Goal: Task Accomplishment & Management: Use online tool/utility

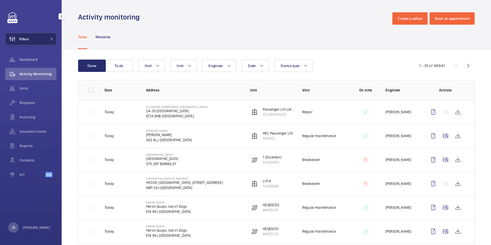
click at [26, 38] on span "Filters" at bounding box center [24, 38] width 10 height 5
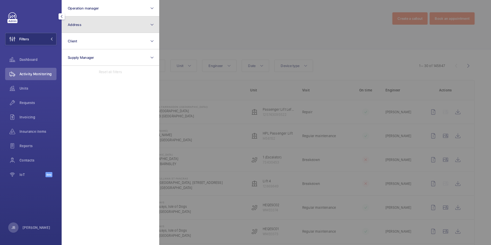
click at [89, 25] on button "Address" at bounding box center [111, 24] width 98 height 16
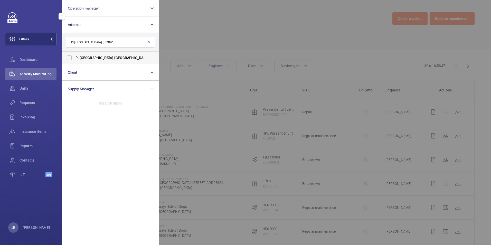
type input "PI [GEOGRAPHIC_DATA] (Station)"
click at [75, 60] on label "PI [GEOGRAPHIC_DATA] (Station) - [STREET_ADDRESS]" at bounding box center [106, 58] width 89 height 12
click at [74, 60] on input "PI [GEOGRAPHIC_DATA] (Station) - [STREET_ADDRESS]" at bounding box center [69, 58] width 10 height 10
checkbox input "true"
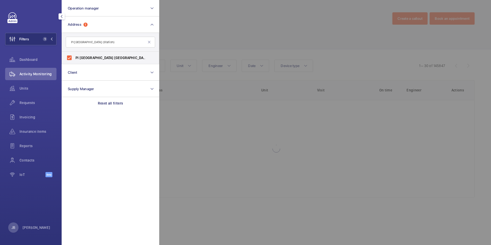
click at [192, 39] on div at bounding box center [404, 122] width 491 height 245
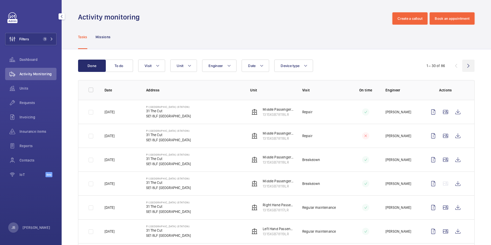
click at [466, 65] on wm-front-icon-button at bounding box center [468, 66] width 12 height 12
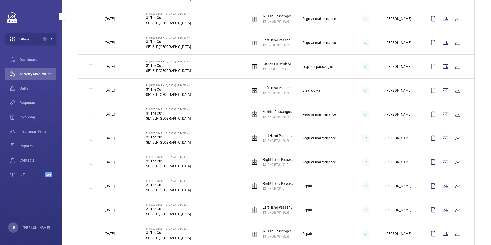
scroll to position [154, 0]
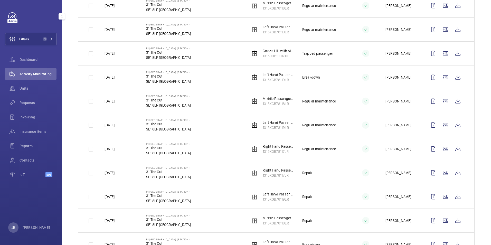
click at [33, 125] on div "Invoicing" at bounding box center [30, 118] width 51 height 14
click at [29, 132] on span "Insurance items" at bounding box center [38, 131] width 37 height 5
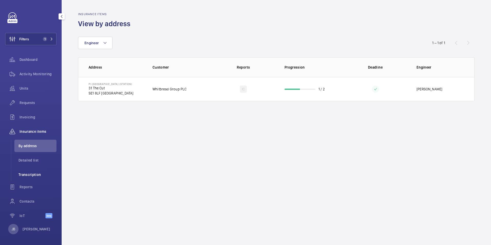
click at [31, 175] on span "Transcription" at bounding box center [37, 174] width 38 height 5
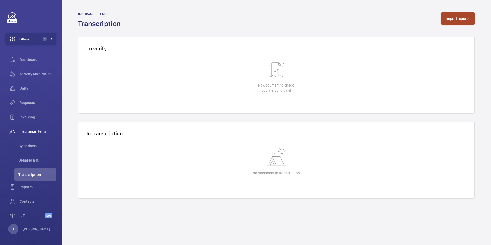
click at [461, 20] on button "Import reports" at bounding box center [458, 18] width 34 height 12
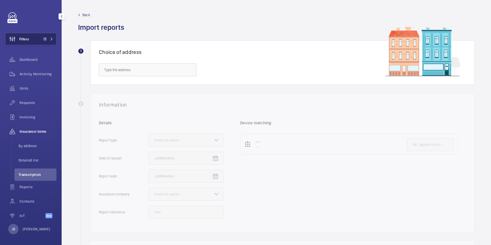
click at [38, 36] on button "Filters 1" at bounding box center [30, 39] width 51 height 12
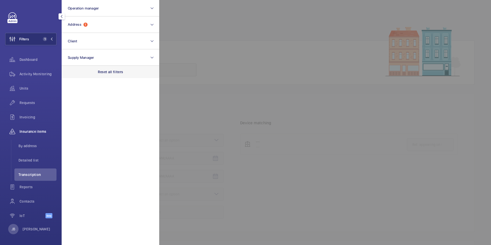
click at [105, 70] on p "Reset all filters" at bounding box center [110, 71] width 25 height 5
click at [200, 36] on div at bounding box center [404, 122] width 491 height 245
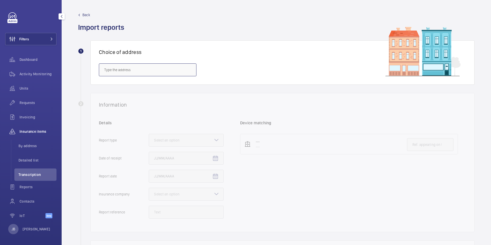
click at [150, 71] on input "text" at bounding box center [148, 69] width 98 height 13
click at [130, 86] on span "UK76 Shurgard [GEOGRAPHIC_DATA] - UK76 [GEOGRAPHIC_DATA] [GEOGRAPHIC_DATA], [GE…" at bounding box center [147, 85] width 87 height 5
type input "UK76 Shurgard [GEOGRAPHIC_DATA] - UK76 [GEOGRAPHIC_DATA] [GEOGRAPHIC_DATA], [GE…"
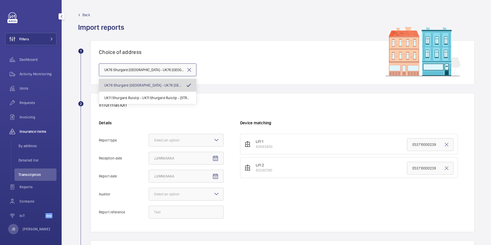
scroll to position [0, 21]
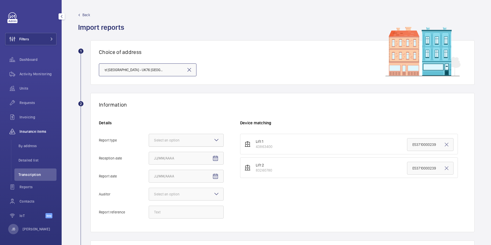
click at [192, 142] on div at bounding box center [186, 140] width 74 height 12
click at [149, 142] on input "Report type Select an option" at bounding box center [149, 140] width 0 height 12
click at [182, 159] on div "Insurance company" at bounding box center [186, 156] width 74 height 13
click at [149, 146] on input "Report type Select an option Insurance company Consultant" at bounding box center [149, 140] width 0 height 12
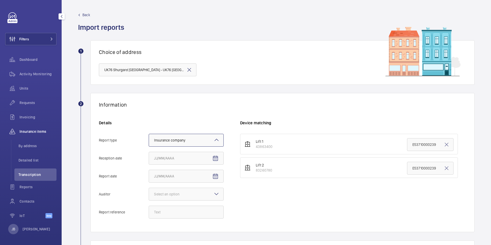
scroll to position [26, 0]
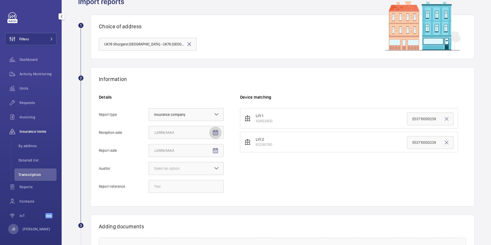
click at [213, 134] on mat-icon "Open calendar" at bounding box center [215, 133] width 6 height 6
click at [188, 193] on span "13" at bounding box center [186, 194] width 9 height 9
type input "[DATE]"
click at [213, 150] on mat-icon "Open calendar" at bounding box center [215, 151] width 6 height 6
click at [177, 105] on span "12" at bounding box center [176, 105] width 9 height 9
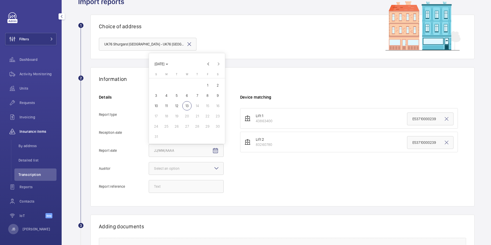
type input "[DATE]"
click at [202, 162] on div "Select an option" at bounding box center [186, 168] width 75 height 13
click at [149, 162] on input "Auditor Select an option" at bounding box center [149, 168] width 0 height 12
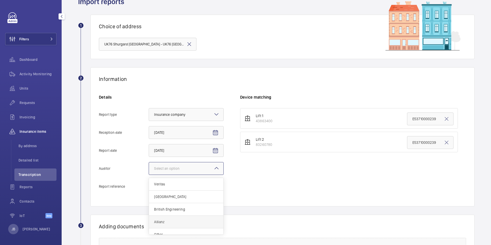
click at [174, 221] on span "Allianz" at bounding box center [186, 221] width 64 height 5
click at [149, 175] on input "Auditor Select an option Veritas Zurich British Engineering Allianz Other" at bounding box center [149, 168] width 0 height 12
click at [200, 185] on input "Report reference" at bounding box center [186, 186] width 75 height 13
paste input "E46824012939"
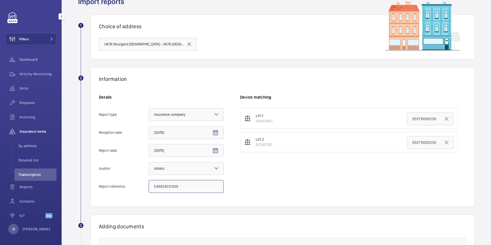
type input "E46824012939"
drag, startPoint x: 433, startPoint y: 119, endPoint x: 395, endPoint y: 120, distance: 38.0
click at [395, 120] on li "Lift 1 43863400 E53710000239" at bounding box center [349, 118] width 218 height 21
paste input "468240129"
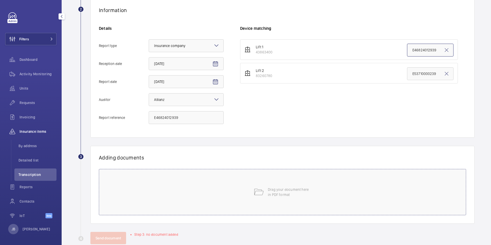
scroll to position [103, 0]
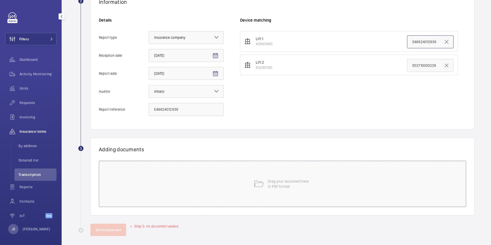
type input "E46824012939"
click at [341, 192] on div "Drag your document here in PDF format" at bounding box center [282, 184] width 367 height 46
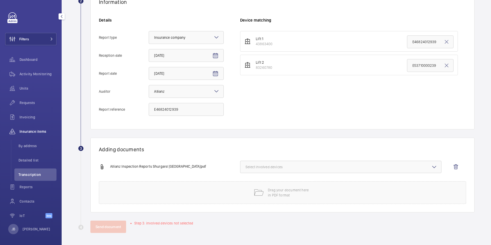
click at [315, 168] on span "Select involved devices" at bounding box center [341, 166] width 191 height 5
click at [246, 182] on label "43863400" at bounding box center [336, 183] width 193 height 12
click at [246, 182] on input "43863400" at bounding box center [248, 183] width 10 height 10
checkbox input "true"
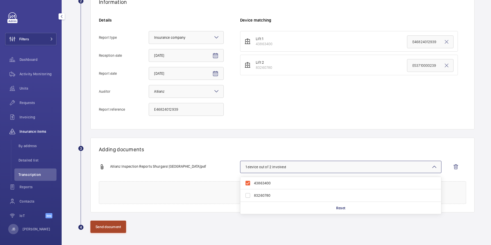
click at [114, 228] on button "Send document" at bounding box center [108, 227] width 36 height 12
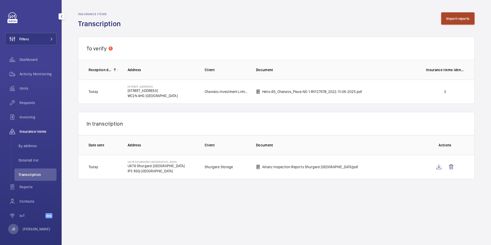
click at [452, 23] on button "Import reports" at bounding box center [458, 18] width 34 height 12
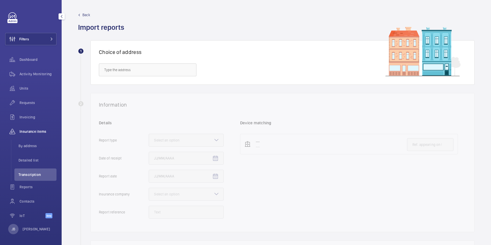
click at [149, 77] on div "Choice of address" at bounding box center [282, 62] width 384 height 44
click at [149, 72] on input "text" at bounding box center [148, 69] width 98 height 13
click at [140, 83] on span "UK76 Shurgard [GEOGRAPHIC_DATA] - UK76 [GEOGRAPHIC_DATA] [GEOGRAPHIC_DATA], [GE…" at bounding box center [147, 85] width 87 height 5
type input "UK76 Shurgard [GEOGRAPHIC_DATA] - UK76 [GEOGRAPHIC_DATA] [GEOGRAPHIC_DATA], [GE…"
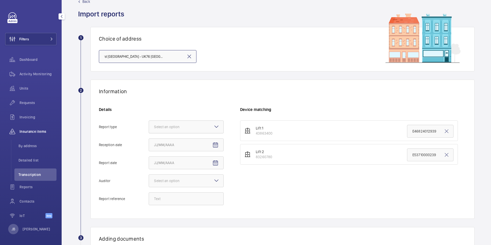
scroll to position [26, 0]
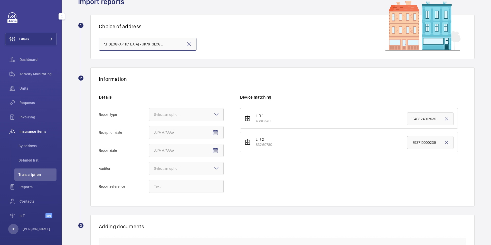
click at [200, 114] on div at bounding box center [186, 114] width 74 height 12
click at [149, 114] on input "Report type Select an option" at bounding box center [149, 114] width 0 height 12
click at [177, 130] on span "Insurance company" at bounding box center [186, 130] width 64 height 5
click at [149, 121] on input "Report type Select an option Insurance company Consultant" at bounding box center [149, 114] width 0 height 12
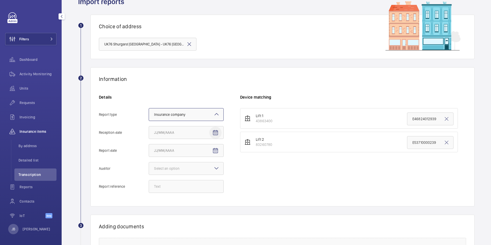
click at [219, 135] on span "Open calendar" at bounding box center [215, 133] width 12 height 12
click at [185, 196] on span "13" at bounding box center [186, 194] width 9 height 9
type input "[DATE]"
click at [214, 152] on mat-icon "Open calendar" at bounding box center [215, 151] width 6 height 6
click at [177, 106] on span "12" at bounding box center [176, 105] width 9 height 9
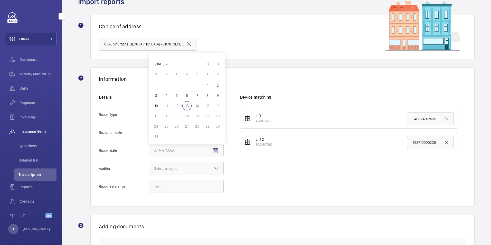
type input "[DATE]"
click at [194, 167] on div at bounding box center [186, 168] width 74 height 12
click at [149, 167] on input "Auditor Select an option" at bounding box center [149, 168] width 0 height 12
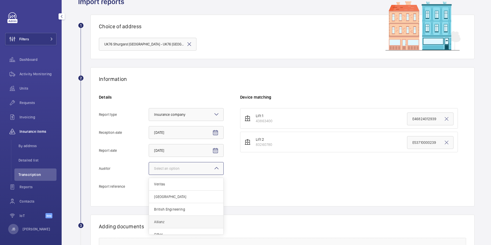
click at [177, 222] on span "Allianz" at bounding box center [186, 221] width 64 height 5
click at [149, 175] on input "Auditor Select an option Veritas Zurich British Engineering Allianz Other" at bounding box center [149, 168] width 0 height 12
click at [155, 186] on input "Report reference" at bounding box center [186, 186] width 75 height 13
paste input "E46824012940"
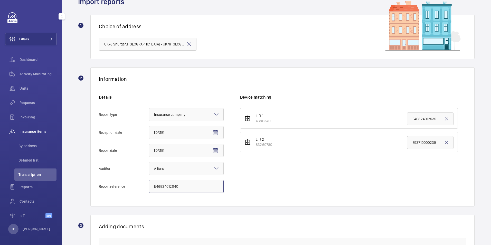
type input "E46824012940"
drag, startPoint x: 439, startPoint y: 143, endPoint x: 400, endPoint y: 143, distance: 38.5
click at [400, 143] on li "Lift 2 83260780 E53710000239" at bounding box center [349, 142] width 218 height 21
click at [435, 144] on input "E53710000239" at bounding box center [430, 142] width 46 height 13
click at [435, 143] on input "E53710000239" at bounding box center [430, 142] width 46 height 13
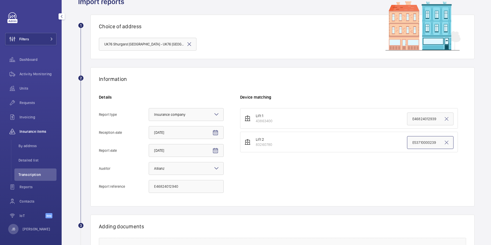
drag, startPoint x: 433, startPoint y: 142, endPoint x: 394, endPoint y: 142, distance: 39.0
click at [394, 142] on li "Lift 2 83260780 E53710000239" at bounding box center [349, 142] width 218 height 21
paste input "46824012940"
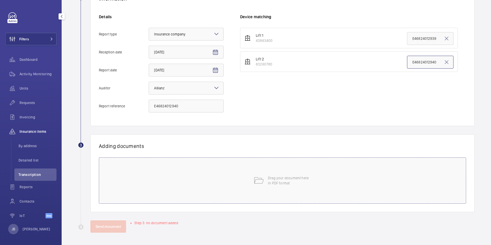
type input "E46824012940"
click at [238, 185] on div "Drag your document here in PDF format" at bounding box center [282, 180] width 367 height 46
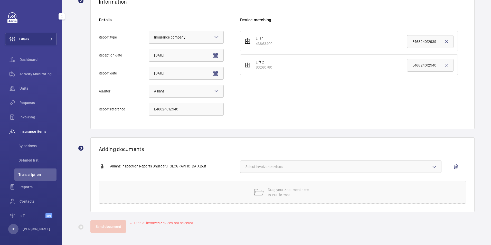
click at [339, 168] on span "Select involved devices" at bounding box center [341, 166] width 191 height 5
click at [247, 195] on label "83260780" at bounding box center [336, 195] width 193 height 12
click at [247, 195] on input "83260780" at bounding box center [248, 195] width 10 height 10
checkbox input "true"
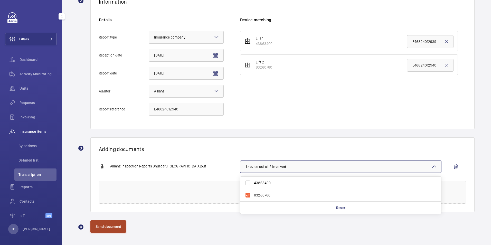
click at [112, 226] on button "Send document" at bounding box center [108, 226] width 36 height 12
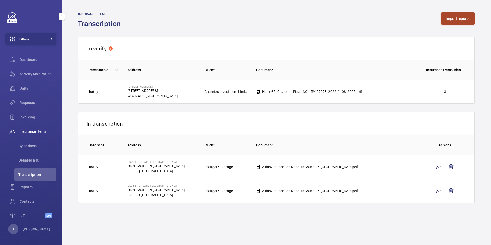
click at [451, 20] on button "Import reports" at bounding box center [458, 18] width 34 height 12
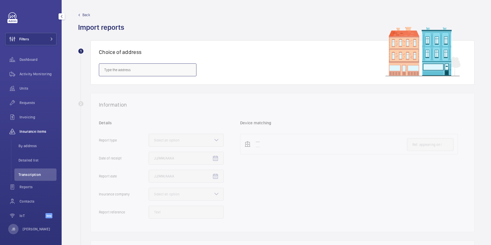
click at [171, 69] on input "text" at bounding box center [148, 69] width 98 height 13
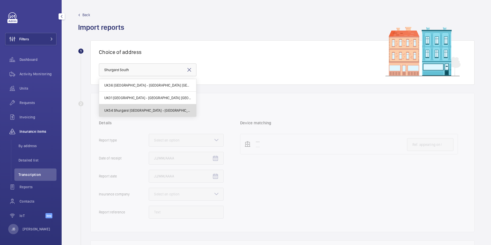
click at [153, 112] on span "UK54 Shurgard [GEOGRAPHIC_DATA] - [GEOGRAPHIC_DATA] [GEOGRAPHIC_DATA] [GEOGRAPH…" at bounding box center [147, 110] width 87 height 5
type input "UK54 Shurgard [GEOGRAPHIC_DATA] - [GEOGRAPHIC_DATA] [GEOGRAPHIC_DATA] [GEOGRAPH…"
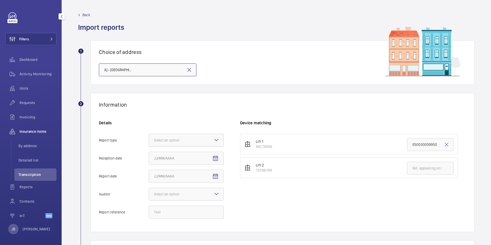
click at [191, 143] on div at bounding box center [186, 140] width 74 height 12
click at [149, 143] on input "Report type Select an option" at bounding box center [149, 140] width 0 height 12
click at [186, 157] on span "Insurance company" at bounding box center [186, 155] width 64 height 5
click at [149, 146] on input "Report type Select an option Insurance company Consultant" at bounding box center [149, 140] width 0 height 12
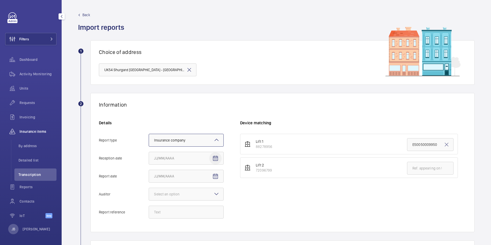
click at [215, 161] on mat-icon "Open calendar" at bounding box center [215, 158] width 6 height 6
click at [188, 113] on span "13" at bounding box center [186, 113] width 9 height 9
type input "[DATE]"
click at [218, 179] on mat-icon "Open calendar" at bounding box center [215, 176] width 6 height 6
click at [177, 131] on span "12" at bounding box center [176, 131] width 9 height 9
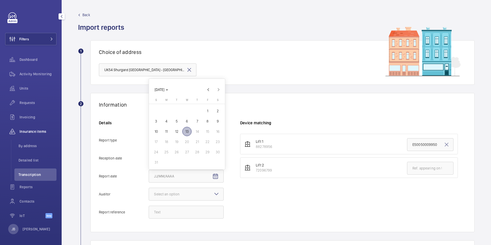
type input "[DATE]"
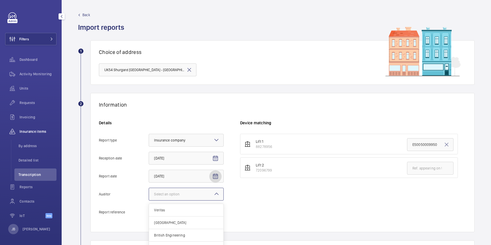
click at [203, 190] on div at bounding box center [186, 194] width 74 height 12
click at [149, 190] on input "Auditor Select an option Veritas Zurich British Engineering Allianz Other" at bounding box center [149, 194] width 0 height 12
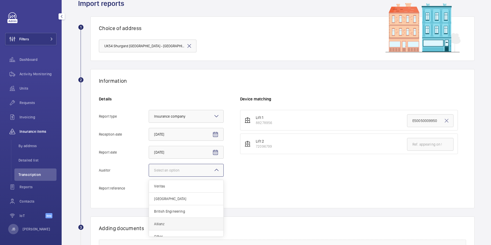
scroll to position [51, 0]
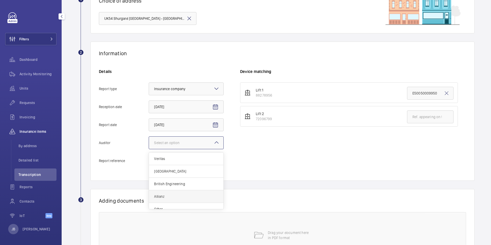
click at [180, 194] on span "Allianz" at bounding box center [186, 196] width 64 height 5
click at [149, 149] on input "Auditor Select an option Veritas Zurich British Engineering Allianz Other" at bounding box center [149, 143] width 0 height 12
click at [182, 163] on input "Report reference" at bounding box center [186, 160] width 75 height 13
paste input "E51444003451"
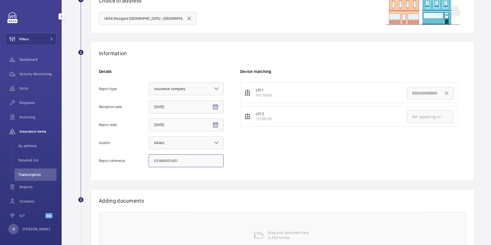
type input "E51444003451"
click at [190, 18] on mat-icon at bounding box center [189, 18] width 6 height 6
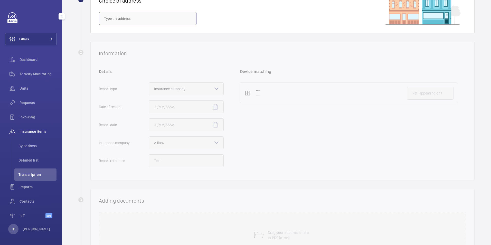
scroll to position [0, 0]
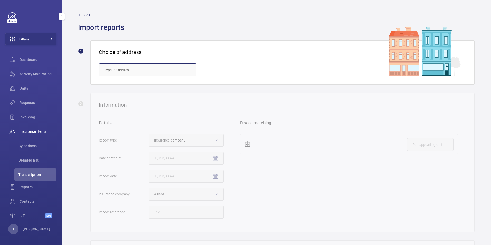
paste input "SO30 2QT"
click at [157, 88] on mat-option "UK74 Shurgard Hedge End - UK74 Shurgard Hedge End, [GEOGRAPHIC_DATA] SO30 2QT" at bounding box center [147, 85] width 97 height 12
type input "UK74 Shurgard Hedge End - UK74 Shurgard Hedge End, [GEOGRAPHIC_DATA] SO30 2QT"
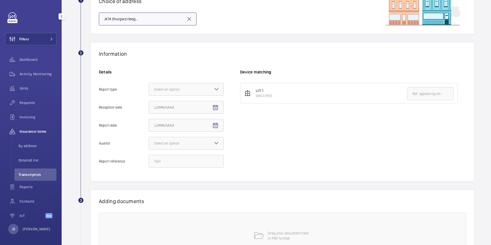
scroll to position [51, 0]
click at [212, 91] on div at bounding box center [186, 89] width 74 height 12
click at [149, 91] on input "Report type Select an option" at bounding box center [149, 89] width 0 height 12
click at [200, 103] on span "Insurance company" at bounding box center [186, 104] width 64 height 5
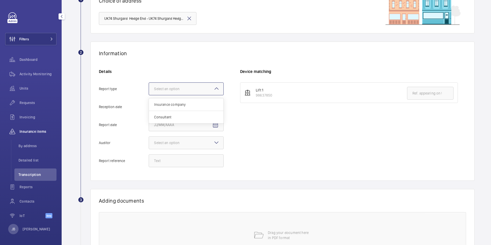
click at [149, 95] on input "Report type Select an option Insurance company Consultant" at bounding box center [149, 89] width 0 height 12
click at [213, 108] on mat-icon "Open calendar" at bounding box center [215, 107] width 6 height 6
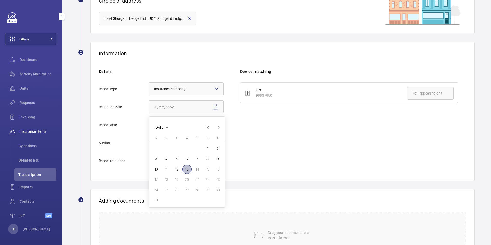
click at [187, 169] on span "13" at bounding box center [186, 169] width 9 height 9
type input "[DATE]"
click at [216, 125] on mat-icon "Open calendar" at bounding box center [215, 125] width 6 height 6
click at [176, 187] on span "12" at bounding box center [176, 187] width 9 height 9
type input "[DATE]"
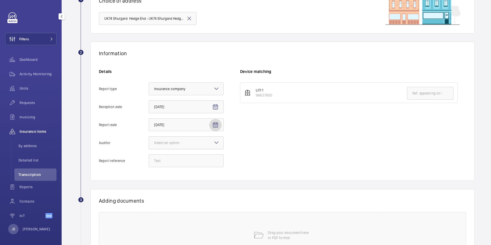
click at [205, 138] on div at bounding box center [186, 143] width 74 height 12
click at [149, 138] on input "Auditor Select an option" at bounding box center [149, 143] width 0 height 12
click at [178, 188] on span "Allianz" at bounding box center [186, 189] width 64 height 5
click at [149, 149] on input "Auditor Select an option Veritas Zurich British Engineering Allianz Other" at bounding box center [149, 143] width 0 height 12
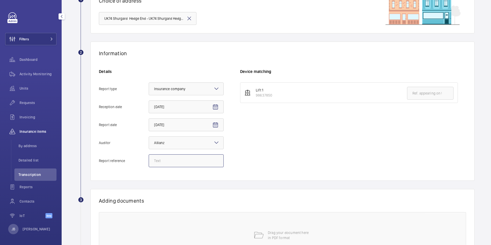
click at [179, 165] on input "Report reference" at bounding box center [186, 160] width 75 height 13
paste input "E51444003451"
type input "E51444003451"
click at [429, 98] on input "text" at bounding box center [430, 93] width 46 height 13
paste input "E51444003451"
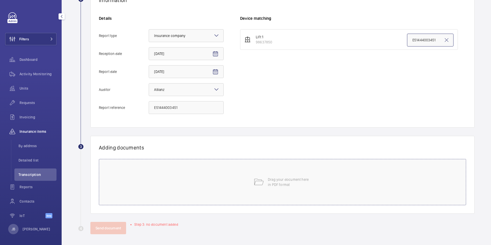
scroll to position [106, 0]
type input "E51444003451"
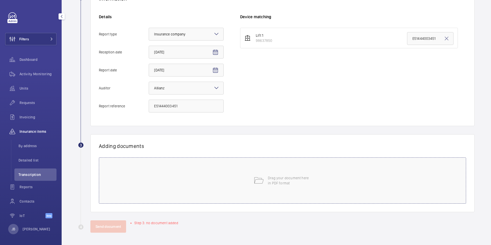
click at [267, 174] on div "Drag your document here in PDF format" at bounding box center [282, 180] width 367 height 46
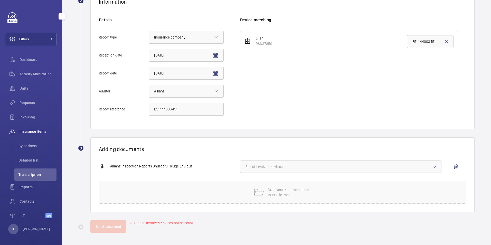
click at [301, 167] on span "Select involved devices" at bounding box center [341, 166] width 191 height 5
click at [247, 184] on label "98637850" at bounding box center [336, 183] width 193 height 12
click at [247, 184] on input "98637850" at bounding box center [248, 183] width 10 height 10
checkbox input "true"
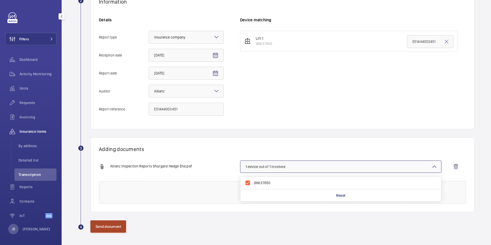
click at [110, 228] on button "Send document" at bounding box center [108, 226] width 36 height 12
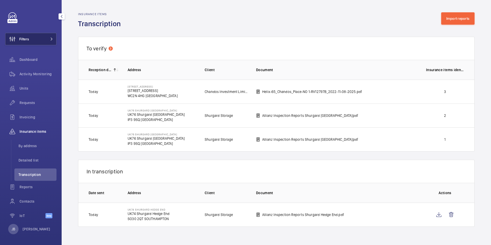
click at [34, 40] on button "Filters" at bounding box center [30, 39] width 51 height 12
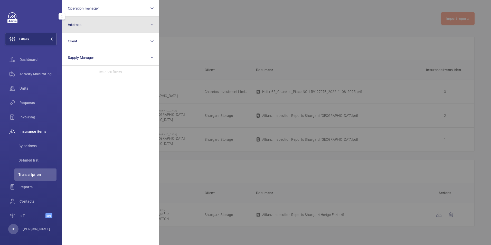
click at [85, 25] on button "Address" at bounding box center [111, 24] width 98 height 16
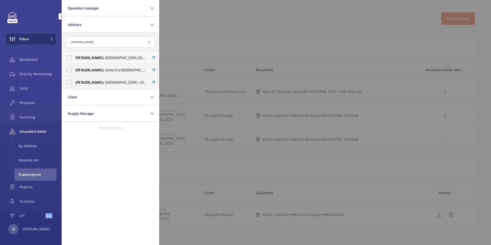
type input "[PERSON_NAME]"
click at [69, 58] on label "[PERSON_NAME] s Horsham Holmwood ([GEOGRAPHIC_DATA]) - [PERSON_NAME][STREET_ADD…" at bounding box center [106, 58] width 89 height 12
click at [69, 58] on input "[PERSON_NAME] s Horsham Holmwood ([GEOGRAPHIC_DATA]) - [PERSON_NAME][STREET_ADD…" at bounding box center [69, 58] width 10 height 10
checkbox input "true"
click at [201, 30] on div at bounding box center [404, 122] width 491 height 245
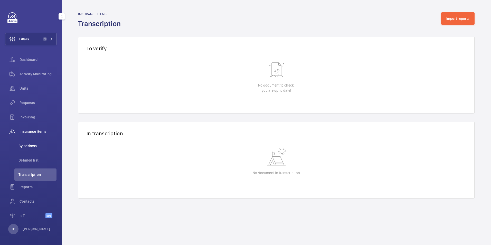
click at [33, 149] on li "By address" at bounding box center [35, 146] width 42 height 12
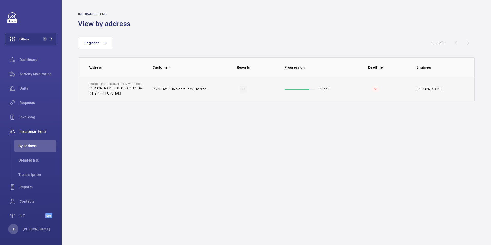
click at [154, 96] on td "CBRE GWS UK- Schroders (Horsham & [PERSON_NAME])" at bounding box center [177, 89] width 66 height 24
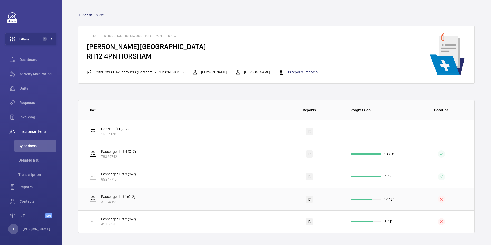
click at [223, 197] on td "Passenger Lift 1 (G-2) 31064153" at bounding box center [177, 199] width 198 height 23
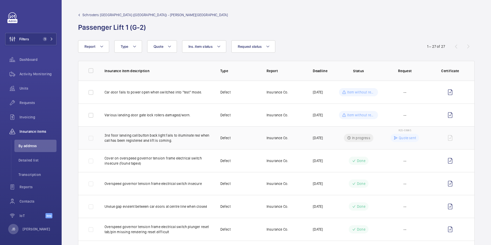
drag, startPoint x: 101, startPoint y: 135, endPoint x: 172, endPoint y: 141, distance: 70.7
click at [172, 141] on td "3rd floor landing call button back light fails to illuminate red when call has …" at bounding box center [154, 137] width 116 height 23
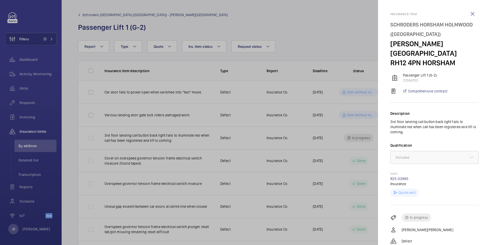
drag, startPoint x: 390, startPoint y: 110, endPoint x: 414, endPoint y: 123, distance: 26.9
click at [414, 123] on mat-sidenav "Insurance item Schroders Horsham Holmwood ([GEOGRAPHIC_DATA]) [PERSON_NAME][STR…" at bounding box center [434, 122] width 113 height 245
copy p "3rd floor landing call button back light fails to illuminate red when call has …"
click at [353, 24] on div at bounding box center [245, 122] width 491 height 245
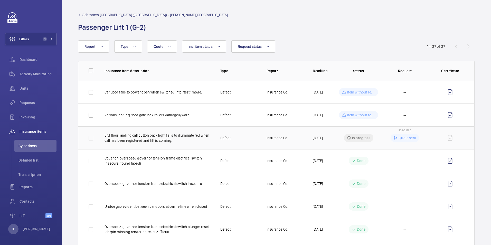
click at [400, 129] on span "R25-03985" at bounding box center [405, 130] width 13 height 3
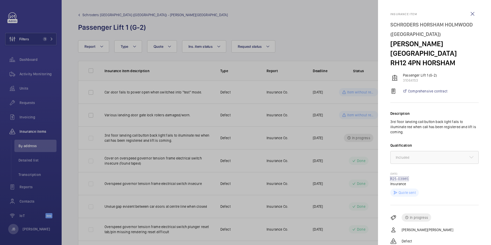
click at [399, 177] on link "R25-03985" at bounding box center [399, 179] width 18 height 4
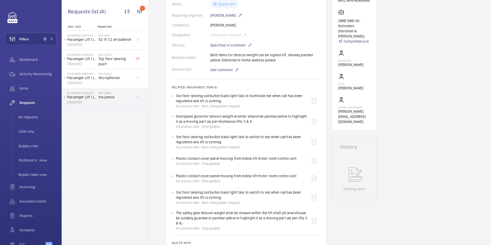
scroll to position [180, 0]
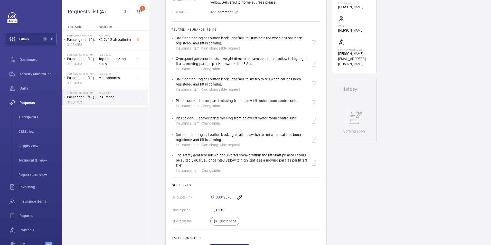
click at [226, 196] on span "00019375" at bounding box center [224, 197] width 16 height 5
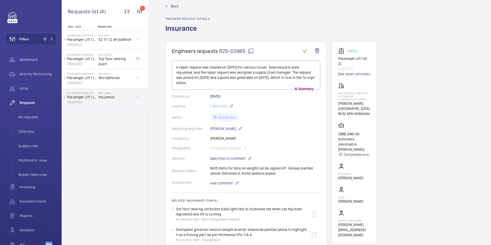
scroll to position [0, 0]
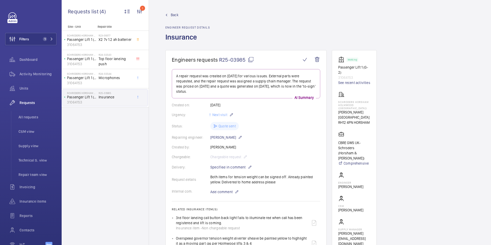
click at [174, 14] on span "Back" at bounding box center [175, 14] width 8 height 5
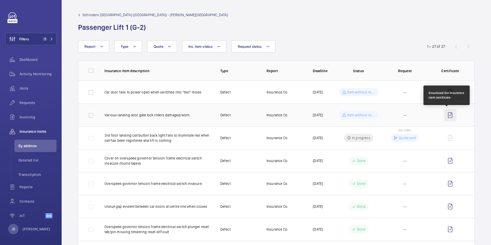
click at [445, 113] on wm-front-icon-button at bounding box center [450, 115] width 12 height 12
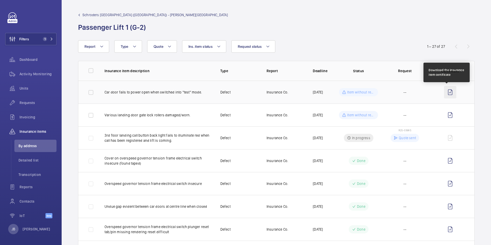
click at [446, 91] on wm-front-icon-button at bounding box center [450, 92] width 12 height 12
click at [23, 146] on span "By address" at bounding box center [37, 145] width 38 height 5
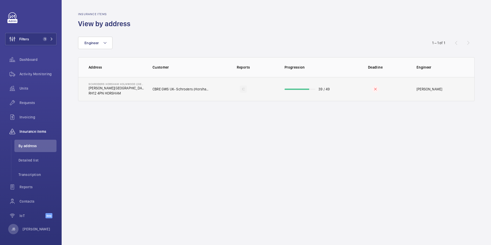
click at [128, 95] on p "RH12 4PN HORSHAM" at bounding box center [117, 93] width 56 height 5
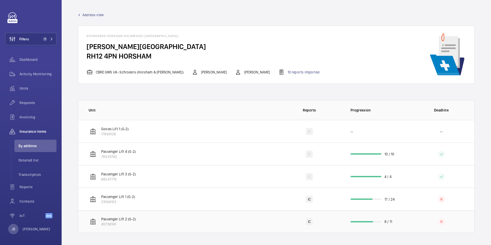
click at [271, 225] on td "Passenger Lift 2 (G-2) 45756141" at bounding box center [177, 221] width 198 height 23
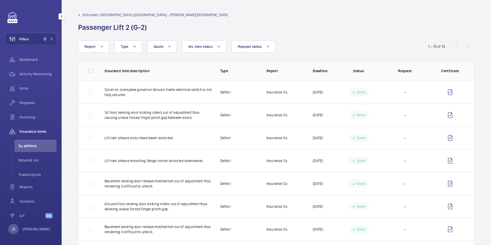
click at [29, 147] on span "By address" at bounding box center [37, 145] width 38 height 5
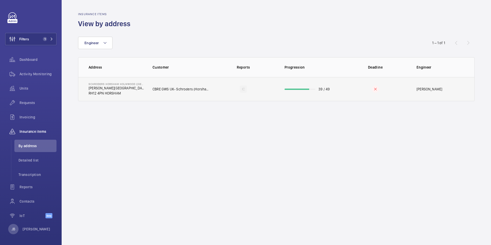
click at [160, 92] on td "CBRE GWS UK- Schroders (Horsham & [PERSON_NAME])" at bounding box center [177, 89] width 66 height 24
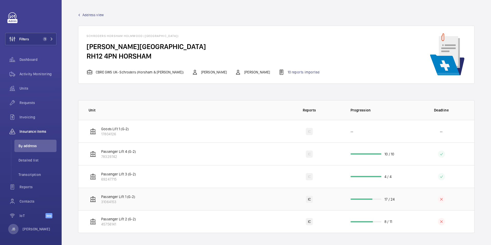
click at [189, 199] on td "Passenger Lift 1 (G-2) 31064153" at bounding box center [177, 199] width 198 height 23
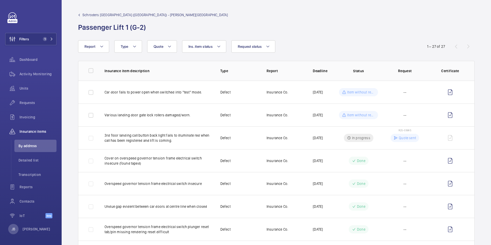
click at [108, 14] on span "Schroders [GEOGRAPHIC_DATA] ([GEOGRAPHIC_DATA]) - [PERSON_NAME][GEOGRAPHIC_DATA]" at bounding box center [155, 14] width 146 height 5
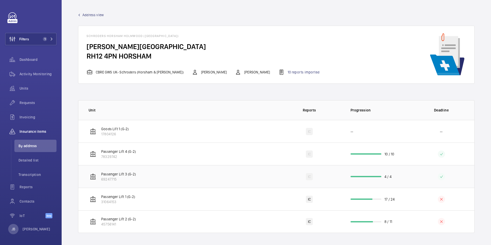
scroll to position [0, 0]
click at [152, 221] on td "Passenger Lift 2 (G-2) 45756141" at bounding box center [177, 221] width 198 height 23
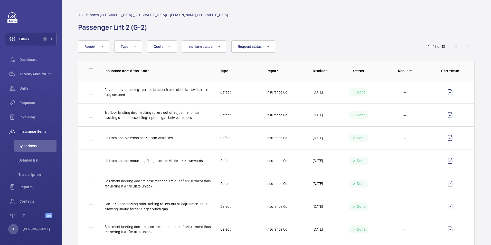
click at [138, 12] on wm-front-admin-header "Schroders [GEOGRAPHIC_DATA] ([GEOGRAPHIC_DATA]) - [PERSON_NAME][GEOGRAPHIC_DATA…" at bounding box center [276, 20] width 429 height 40
click at [137, 14] on span "Schroders [GEOGRAPHIC_DATA] ([GEOGRAPHIC_DATA]) - [PERSON_NAME][GEOGRAPHIC_DATA]" at bounding box center [155, 14] width 146 height 5
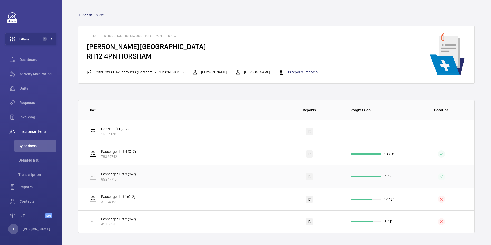
click at [168, 182] on td "Passenger Lift 3 (G-2) 69247715" at bounding box center [177, 176] width 198 height 23
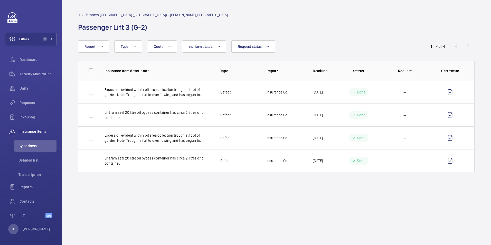
click at [102, 15] on span "Schroders [GEOGRAPHIC_DATA] ([GEOGRAPHIC_DATA]) - [PERSON_NAME][GEOGRAPHIC_DATA]" at bounding box center [155, 14] width 146 height 5
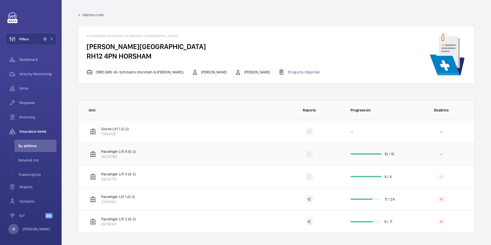
click at [173, 157] on td "Passenger Lift 4 (G-2) 78329742" at bounding box center [177, 154] width 198 height 23
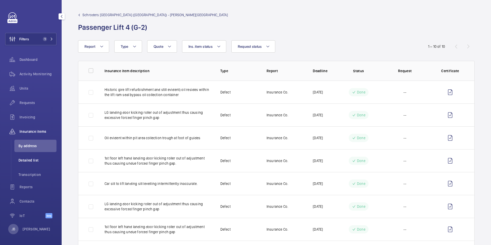
click at [33, 162] on span "Detailed list" at bounding box center [37, 160] width 38 height 5
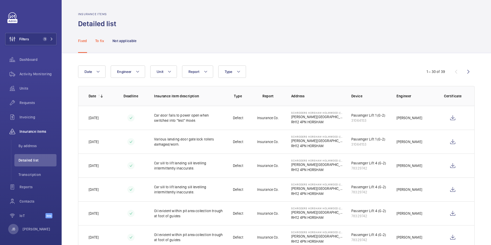
click at [100, 41] on p "To fix" at bounding box center [99, 40] width 9 height 5
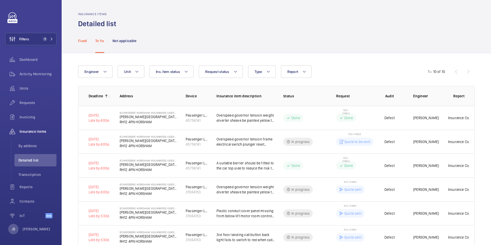
click at [85, 42] on p "Fixed" at bounding box center [82, 40] width 9 height 5
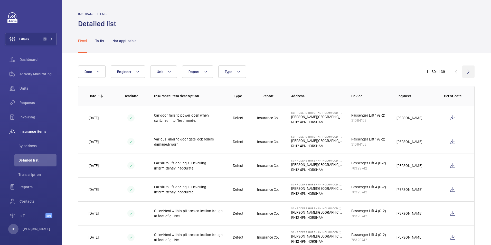
click at [464, 72] on wm-front-icon-button at bounding box center [468, 71] width 12 height 12
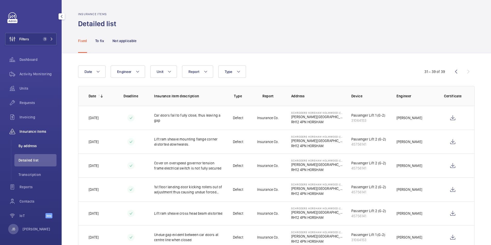
click at [27, 146] on span "By address" at bounding box center [37, 145] width 38 height 5
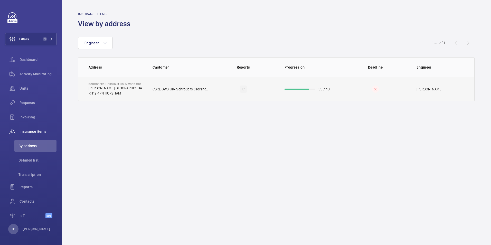
click at [179, 90] on p "CBRE GWS UK- Schroders (Horsham & [PERSON_NAME])" at bounding box center [182, 89] width 58 height 5
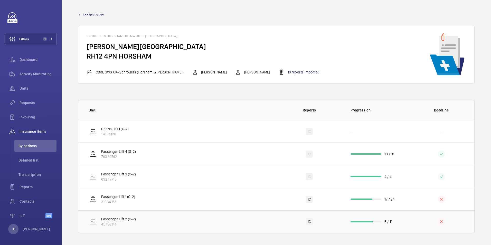
click at [182, 220] on td "Passenger Lift 2 (G-2) 45756141" at bounding box center [177, 221] width 198 height 23
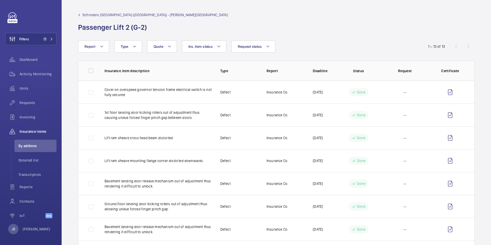
click at [108, 12] on wm-front-admin-header "Schroders [GEOGRAPHIC_DATA] ([GEOGRAPHIC_DATA]) - [PERSON_NAME][GEOGRAPHIC_DATA…" at bounding box center [276, 20] width 429 height 40
click at [107, 14] on span "Schroders [GEOGRAPHIC_DATA] ([GEOGRAPHIC_DATA]) - [PERSON_NAME][GEOGRAPHIC_DATA]" at bounding box center [155, 14] width 146 height 5
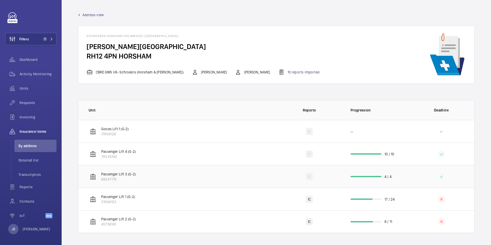
click at [174, 174] on td "Passenger Lift 3 (G-2) 69247715" at bounding box center [177, 176] width 198 height 23
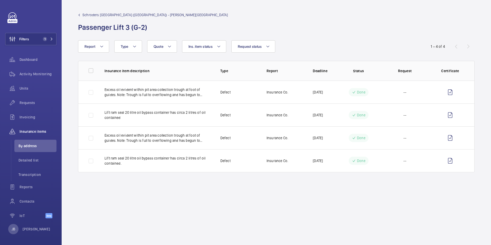
click at [106, 15] on span "Schroders [GEOGRAPHIC_DATA] ([GEOGRAPHIC_DATA]) - [PERSON_NAME][GEOGRAPHIC_DATA]" at bounding box center [155, 14] width 146 height 5
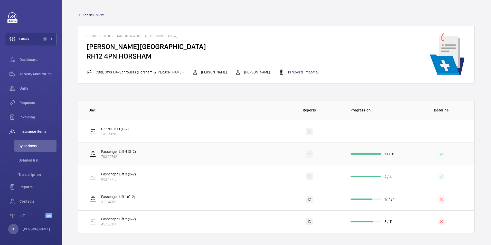
click at [139, 158] on td "Passenger Lift 4 (G-2) 78329742" at bounding box center [177, 154] width 198 height 23
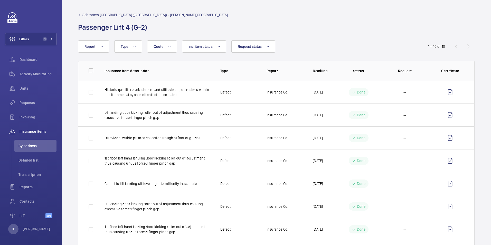
click at [117, 14] on span "Schroders [GEOGRAPHIC_DATA] ([GEOGRAPHIC_DATA]) - [PERSON_NAME][GEOGRAPHIC_DATA]" at bounding box center [155, 14] width 146 height 5
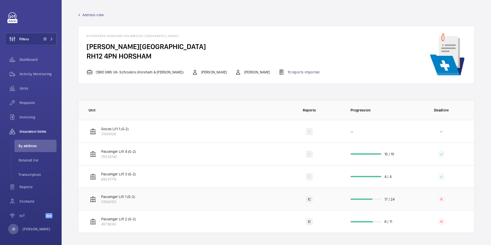
click at [192, 199] on td "Passenger Lift 1 (G-2) 31064153" at bounding box center [177, 199] width 198 height 23
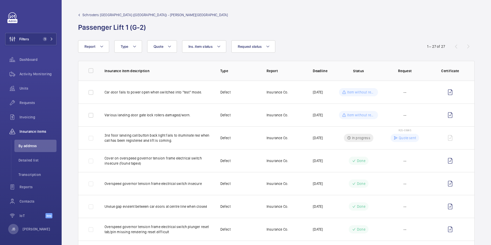
click at [99, 14] on span "Schroders [GEOGRAPHIC_DATA] ([GEOGRAPHIC_DATA]) - [PERSON_NAME][GEOGRAPHIC_DATA]" at bounding box center [155, 14] width 146 height 5
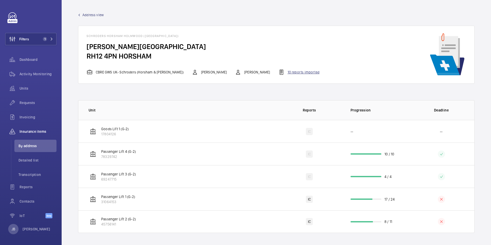
click at [283, 73] on div "10 reports imported" at bounding box center [298, 72] width 41 height 6
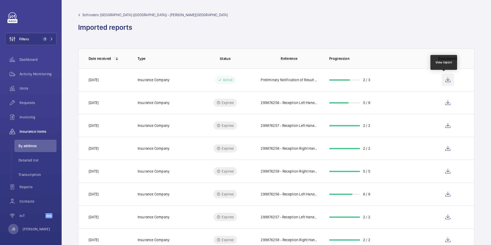
click at [442, 81] on wm-front-icon-button at bounding box center [448, 80] width 12 height 12
click at [31, 163] on li "Detailed list" at bounding box center [35, 160] width 42 height 12
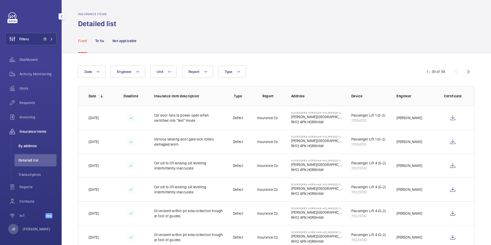
click at [37, 143] on li "By address" at bounding box center [35, 146] width 42 height 12
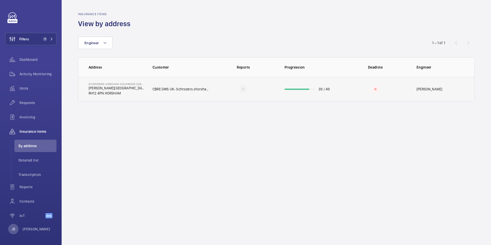
click at [130, 96] on td "Schroders Horsham [GEOGRAPHIC_DATA] ([GEOGRAPHIC_DATA]) [PERSON_NAME][STREET_AD…" at bounding box center [111, 89] width 66 height 24
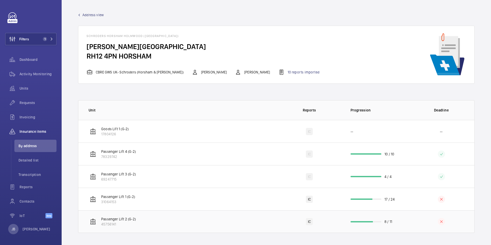
click at [193, 220] on td "Passenger Lift 2 (G-2) 45756141" at bounding box center [177, 221] width 198 height 23
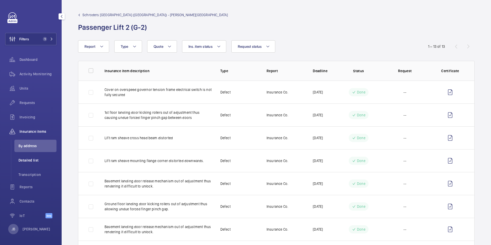
click at [18, 157] on li "Detailed list" at bounding box center [35, 160] width 42 height 12
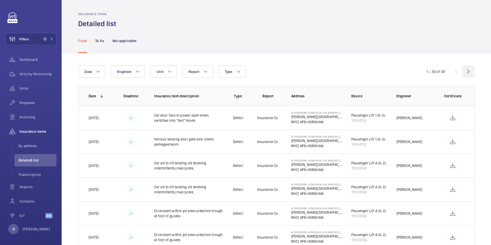
click at [464, 71] on wm-front-icon-button at bounding box center [468, 71] width 12 height 12
click at [103, 42] on p "To fix" at bounding box center [99, 40] width 9 height 5
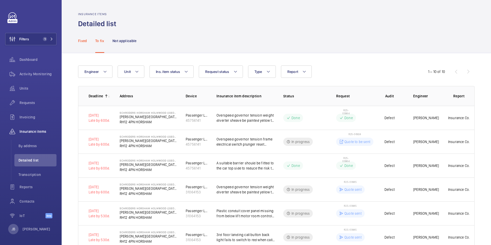
click at [82, 41] on p "Fixed" at bounding box center [82, 40] width 9 height 5
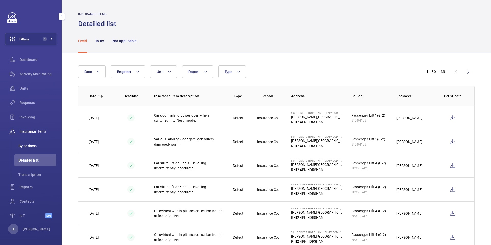
click at [28, 146] on span "By address" at bounding box center [37, 145] width 38 height 5
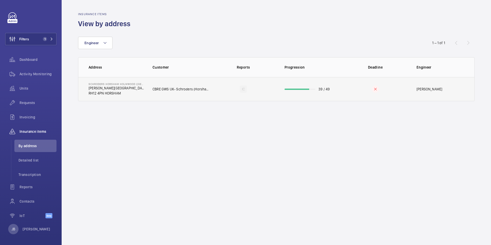
click at [189, 93] on td "CBRE GWS UK- Schroders (Horsham & [PERSON_NAME])" at bounding box center [177, 89] width 66 height 24
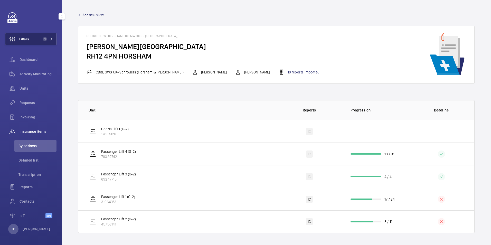
drag, startPoint x: 25, startPoint y: 38, endPoint x: 35, endPoint y: 33, distance: 10.9
click at [25, 38] on span "Filters" at bounding box center [24, 38] width 10 height 5
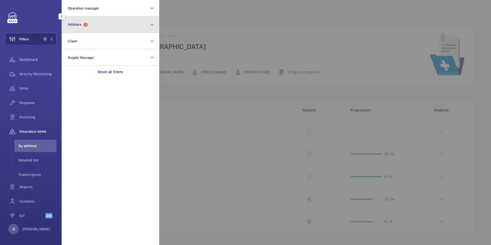
click at [90, 25] on button "Address 1" at bounding box center [111, 24] width 98 height 16
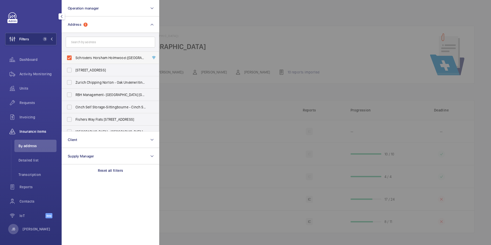
click at [74, 57] on label "Schroders Horsham Holmwood ([GEOGRAPHIC_DATA]) - [PERSON_NAME][STREET_ADDRESS]" at bounding box center [106, 58] width 89 height 12
click at [74, 57] on input "Schroders Horsham Holmwood ([GEOGRAPHIC_DATA]) - [PERSON_NAME][STREET_ADDRESS]" at bounding box center [69, 58] width 10 height 10
checkbox input "false"
click at [83, 43] on input "text" at bounding box center [110, 42] width 89 height 11
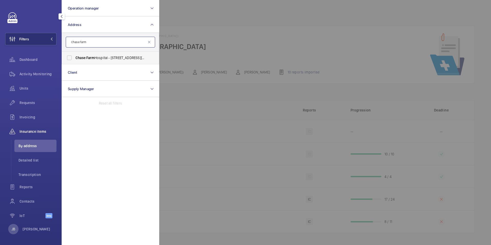
type input "Chase farm"
click at [94, 60] on span "Farm" at bounding box center [90, 58] width 8 height 4
click at [74, 60] on input "[GEOGRAPHIC_DATA] - [STREET_ADDRESS][PERSON_NAME]" at bounding box center [69, 58] width 10 height 10
checkbox input "true"
click at [49, 72] on span "Activity Monitoring" at bounding box center [38, 73] width 37 height 5
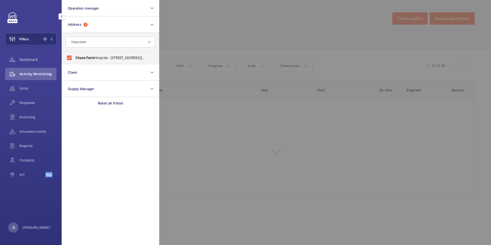
click at [177, 24] on div at bounding box center [404, 122] width 491 height 245
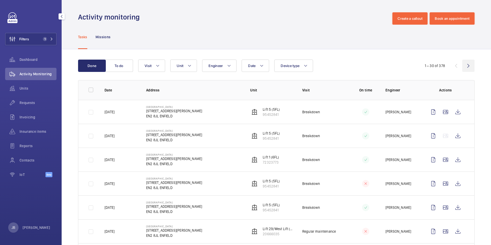
click at [462, 65] on wm-front-icon-button at bounding box center [468, 66] width 12 height 12
click at [465, 67] on wm-front-icon-button at bounding box center [468, 66] width 12 height 12
click at [463, 67] on wm-front-icon-button at bounding box center [468, 66] width 12 height 12
click at [462, 63] on wm-front-icon-button at bounding box center [468, 66] width 12 height 12
click at [464, 66] on wm-front-icon-button at bounding box center [468, 66] width 12 height 12
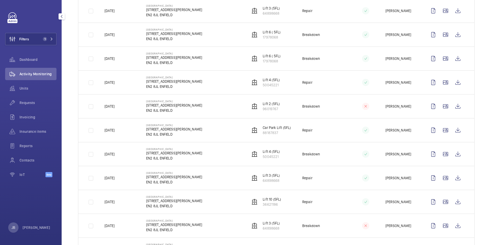
scroll to position [128, 0]
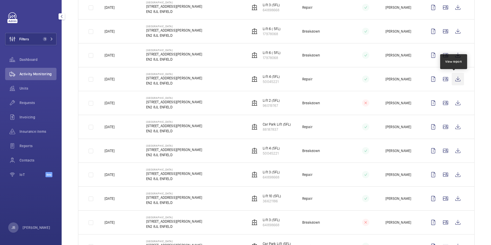
click at [452, 77] on wm-front-icon-button at bounding box center [458, 79] width 12 height 12
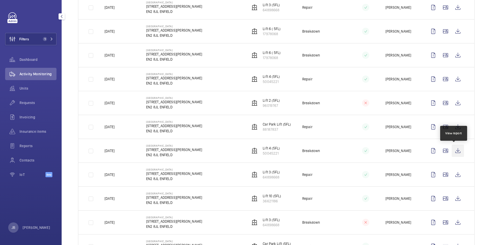
click at [453, 150] on wm-front-icon-button at bounding box center [458, 151] width 12 height 12
click at [455, 128] on wm-front-icon-button at bounding box center [458, 127] width 12 height 12
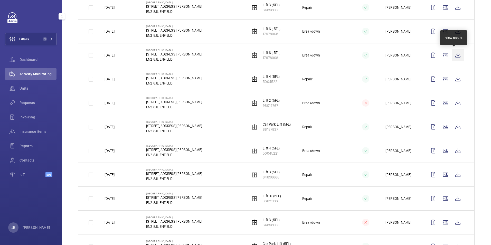
click at [452, 55] on wm-front-icon-button at bounding box center [458, 55] width 12 height 12
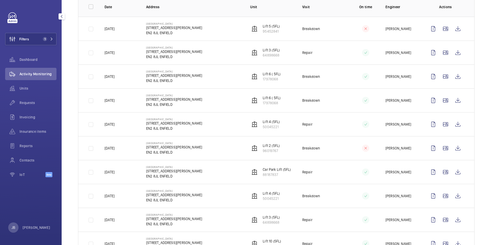
scroll to position [0, 0]
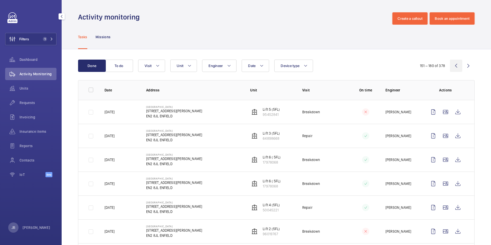
click at [452, 66] on wm-front-icon-button at bounding box center [456, 66] width 12 height 12
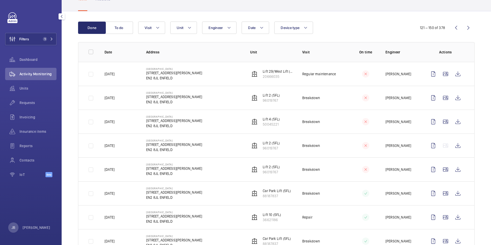
scroll to position [77, 0]
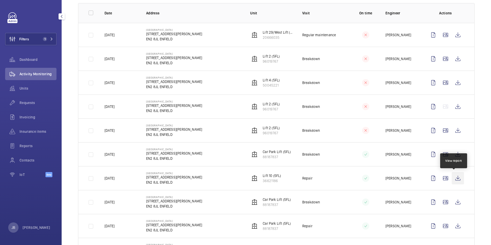
click at [454, 176] on wm-front-icon-button at bounding box center [458, 178] width 12 height 12
click at [455, 154] on wm-front-icon-button at bounding box center [458, 154] width 12 height 12
click at [454, 152] on wm-front-icon-button at bounding box center [458, 154] width 12 height 12
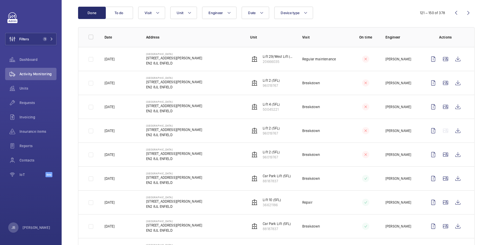
scroll to position [26, 0]
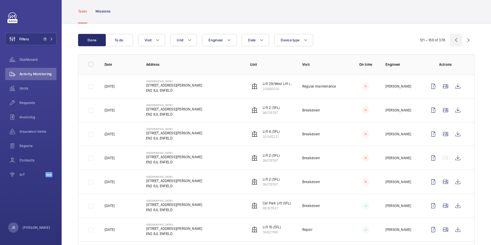
click at [453, 39] on wm-front-icon-button at bounding box center [456, 40] width 12 height 12
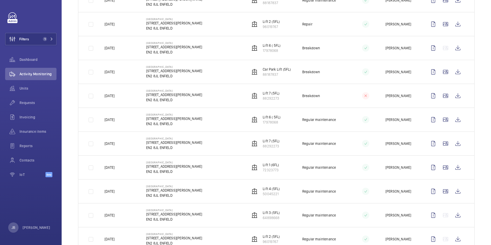
scroll to position [533, 0]
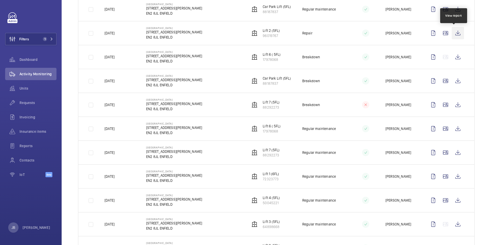
click at [455, 34] on wm-front-icon-button at bounding box center [458, 33] width 12 height 12
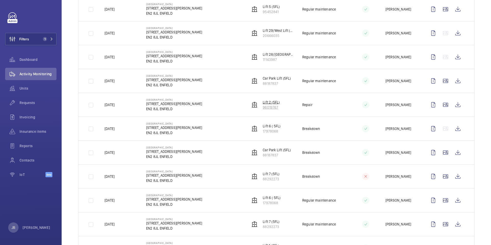
scroll to position [456, 0]
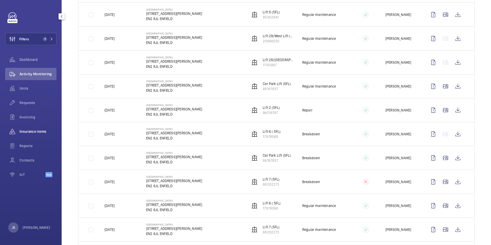
click at [28, 132] on span "Insurance items" at bounding box center [38, 131] width 37 height 5
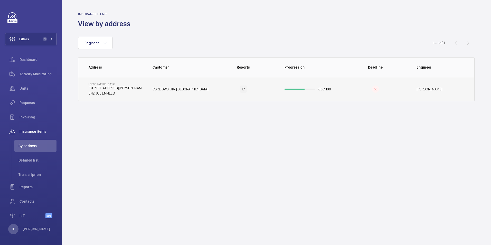
click at [210, 86] on td "IC" at bounding box center [243, 89] width 66 height 24
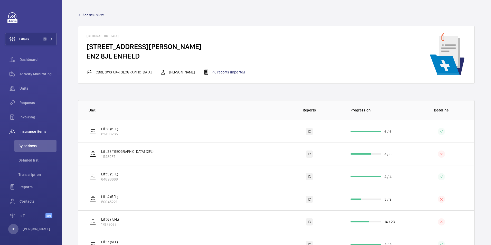
click at [211, 71] on div "40 reports imported" at bounding box center [224, 72] width 42 height 6
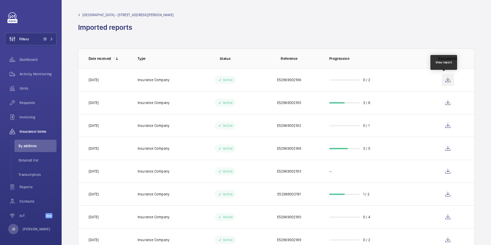
click at [443, 81] on wm-front-icon-button at bounding box center [448, 80] width 12 height 12
click at [36, 75] on span "Activity Monitoring" at bounding box center [38, 73] width 37 height 5
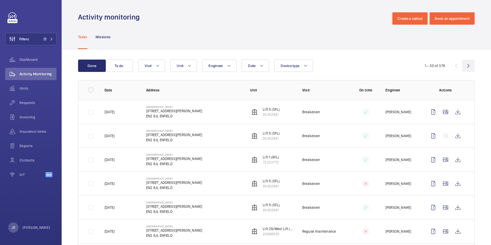
click at [464, 66] on wm-front-icon-button at bounding box center [468, 66] width 12 height 12
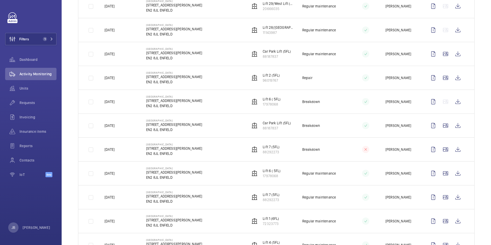
scroll to position [584, 0]
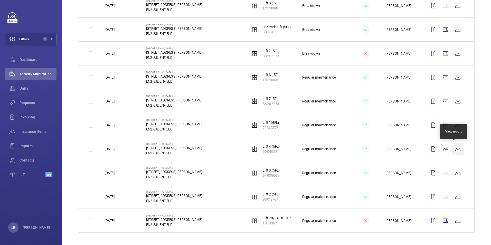
click at [457, 149] on wm-front-icon-button at bounding box center [458, 149] width 12 height 12
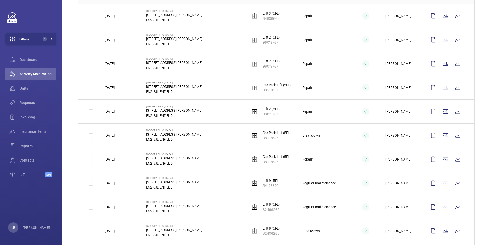
scroll to position [0, 0]
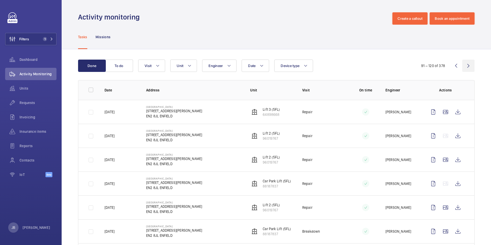
click at [464, 66] on wm-front-icon-button at bounding box center [468, 66] width 12 height 12
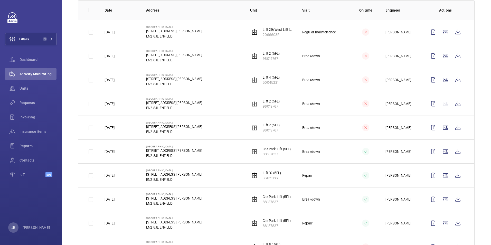
scroll to position [77, 0]
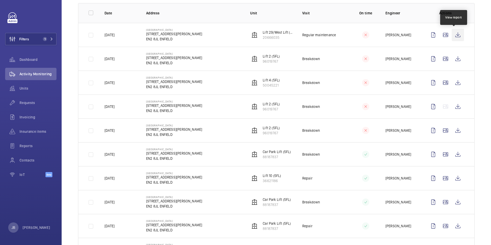
click at [454, 35] on wm-front-icon-button at bounding box center [458, 35] width 12 height 12
click at [36, 38] on button "Filters 1" at bounding box center [30, 39] width 51 height 12
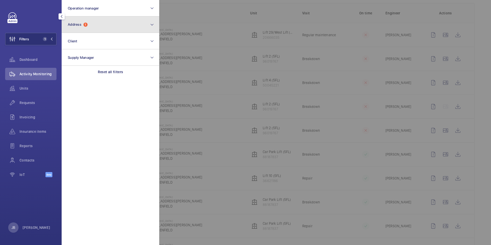
click at [85, 30] on button "Address 1" at bounding box center [111, 24] width 98 height 16
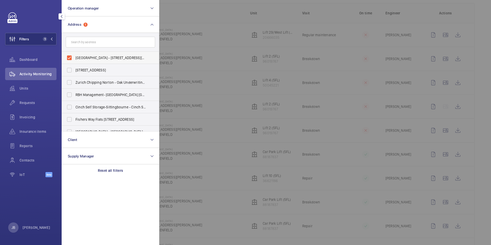
drag, startPoint x: 69, startPoint y: 60, endPoint x: 78, endPoint y: 55, distance: 10.3
click at [68, 60] on label "[GEOGRAPHIC_DATA] - [STREET_ADDRESS][PERSON_NAME]" at bounding box center [106, 58] width 89 height 12
click at [68, 60] on input "[GEOGRAPHIC_DATA] - [STREET_ADDRESS][PERSON_NAME]" at bounding box center [69, 58] width 10 height 10
checkbox input "false"
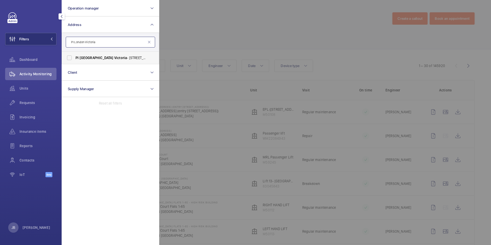
type input "PI London Victoria"
drag, startPoint x: 73, startPoint y: 61, endPoint x: 80, endPoint y: 57, distance: 7.6
click at [73, 61] on label "PI [GEOGRAPHIC_DATA] Victoria - [STREET_ADDRESS][PERSON_NAME]" at bounding box center [106, 58] width 89 height 12
click at [73, 61] on input "PI [GEOGRAPHIC_DATA] Victoria - [STREET_ADDRESS][PERSON_NAME]" at bounding box center [69, 58] width 10 height 10
checkbox input "true"
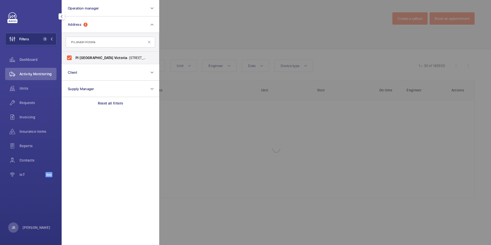
click at [207, 35] on div at bounding box center [404, 122] width 491 height 245
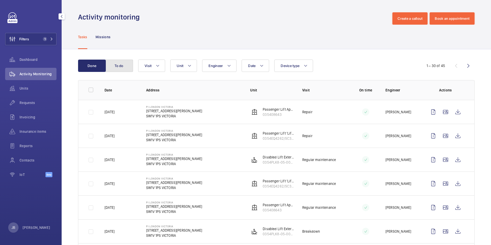
click at [124, 68] on button "To do" at bounding box center [119, 66] width 28 height 12
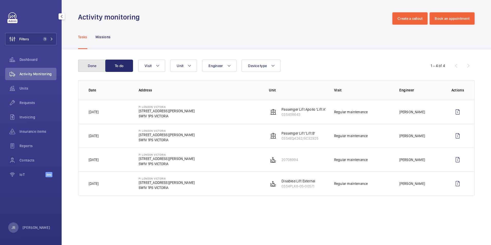
click at [90, 64] on button "Done" at bounding box center [92, 66] width 28 height 12
